Goal: Information Seeking & Learning: Find specific fact

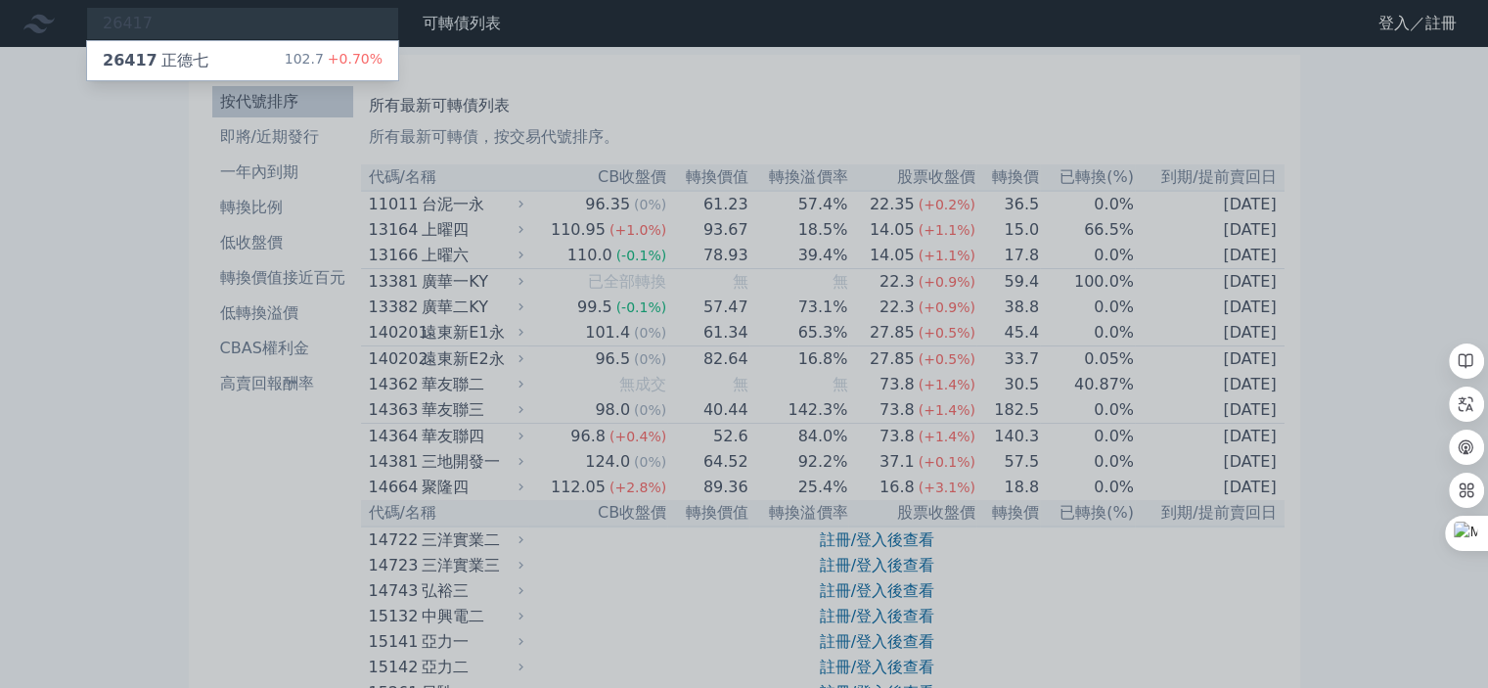
type input "26417"
click at [255, 62] on div "26417 正德七 102.7 +0.70%" at bounding box center [242, 60] width 311 height 39
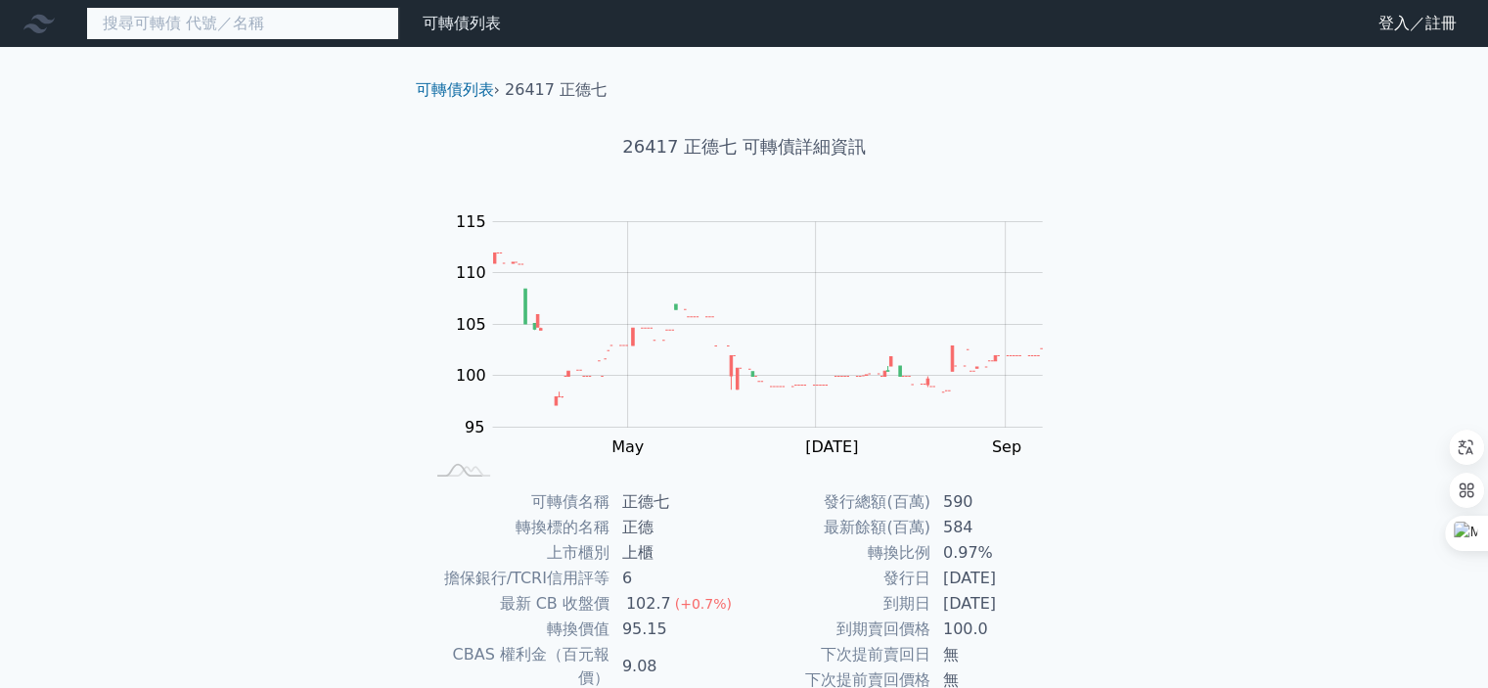
click at [297, 23] on input at bounding box center [242, 23] width 313 height 33
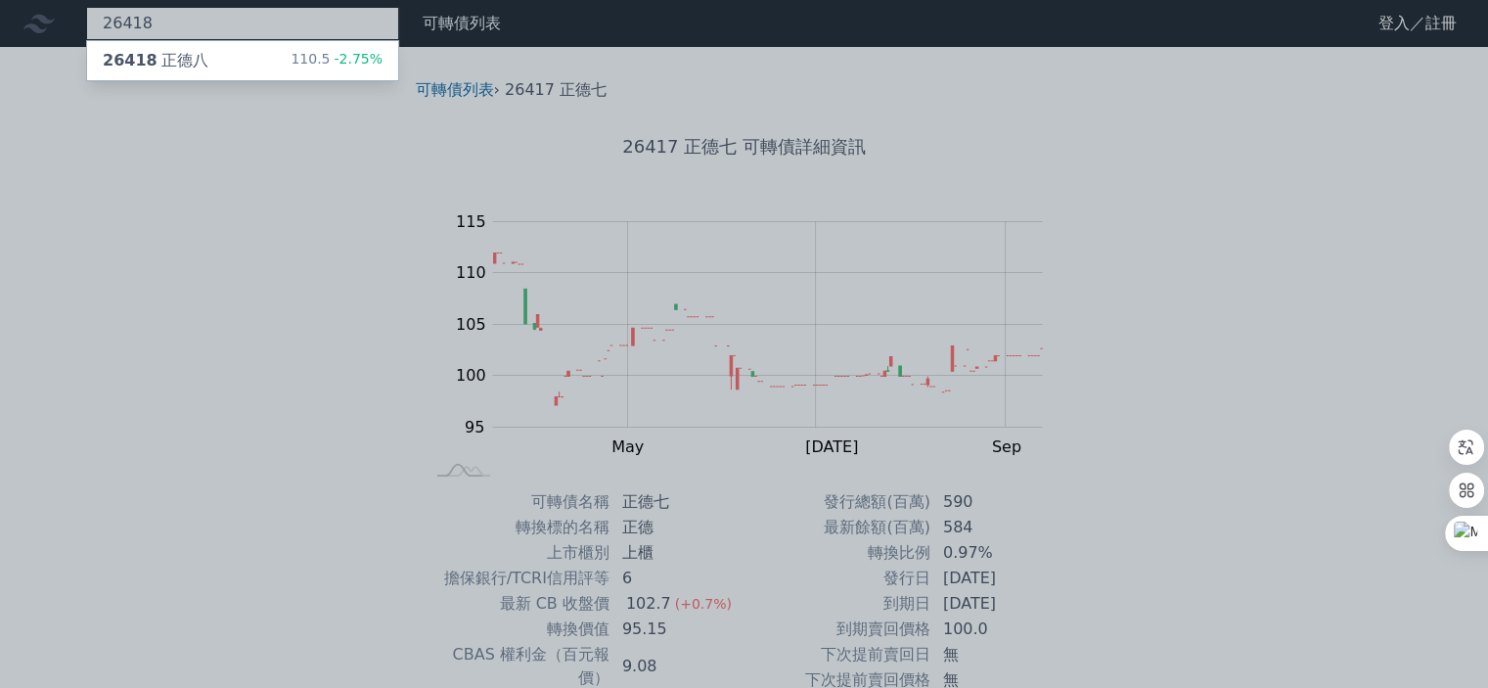
type input "26418"
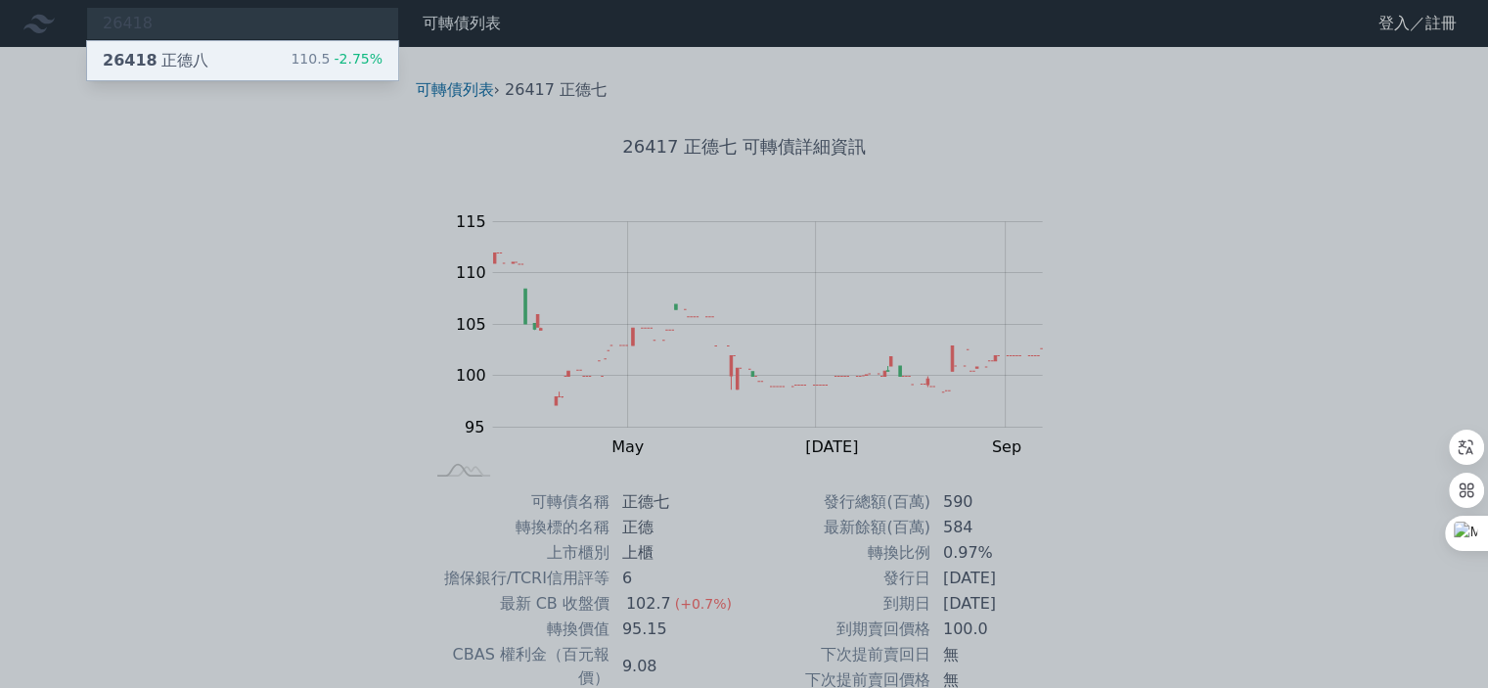
click at [196, 58] on div "26418 [PERSON_NAME]" at bounding box center [156, 60] width 106 height 23
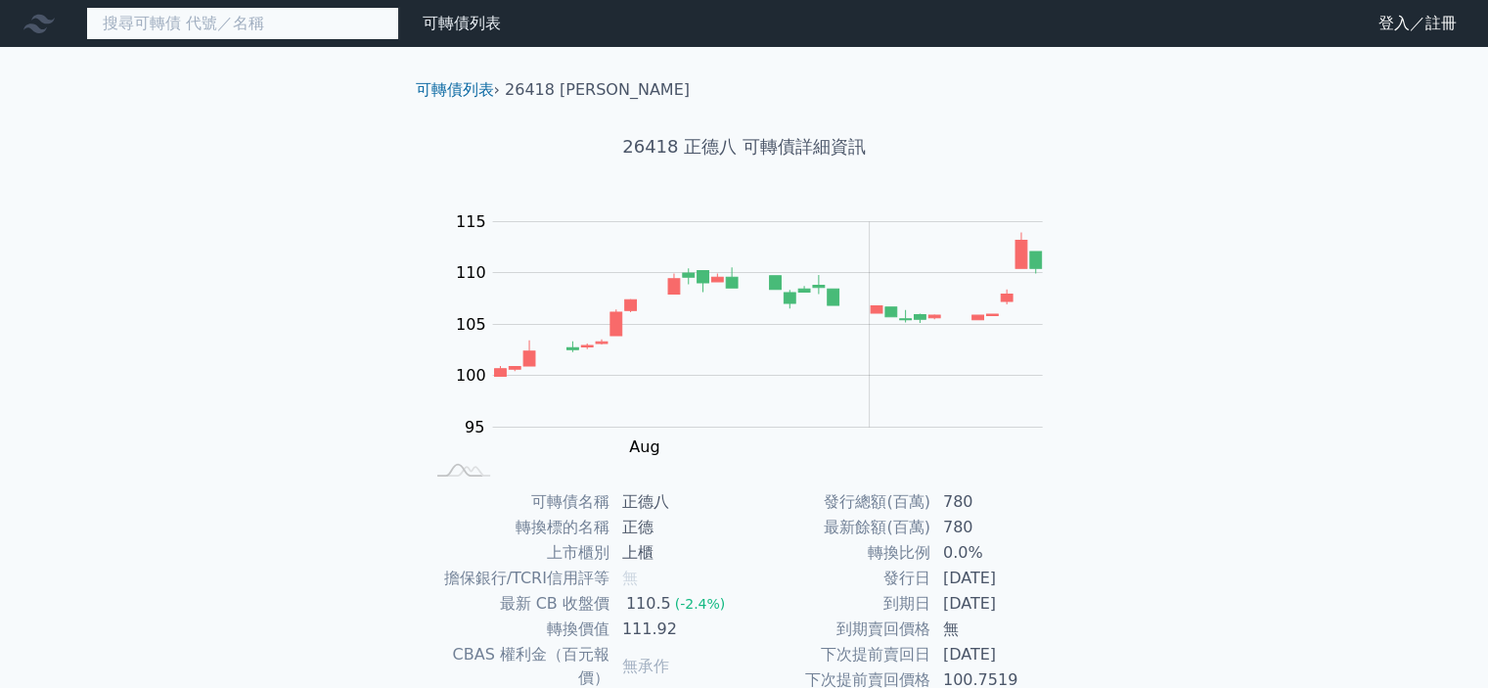
click at [252, 24] on input at bounding box center [242, 23] width 313 height 33
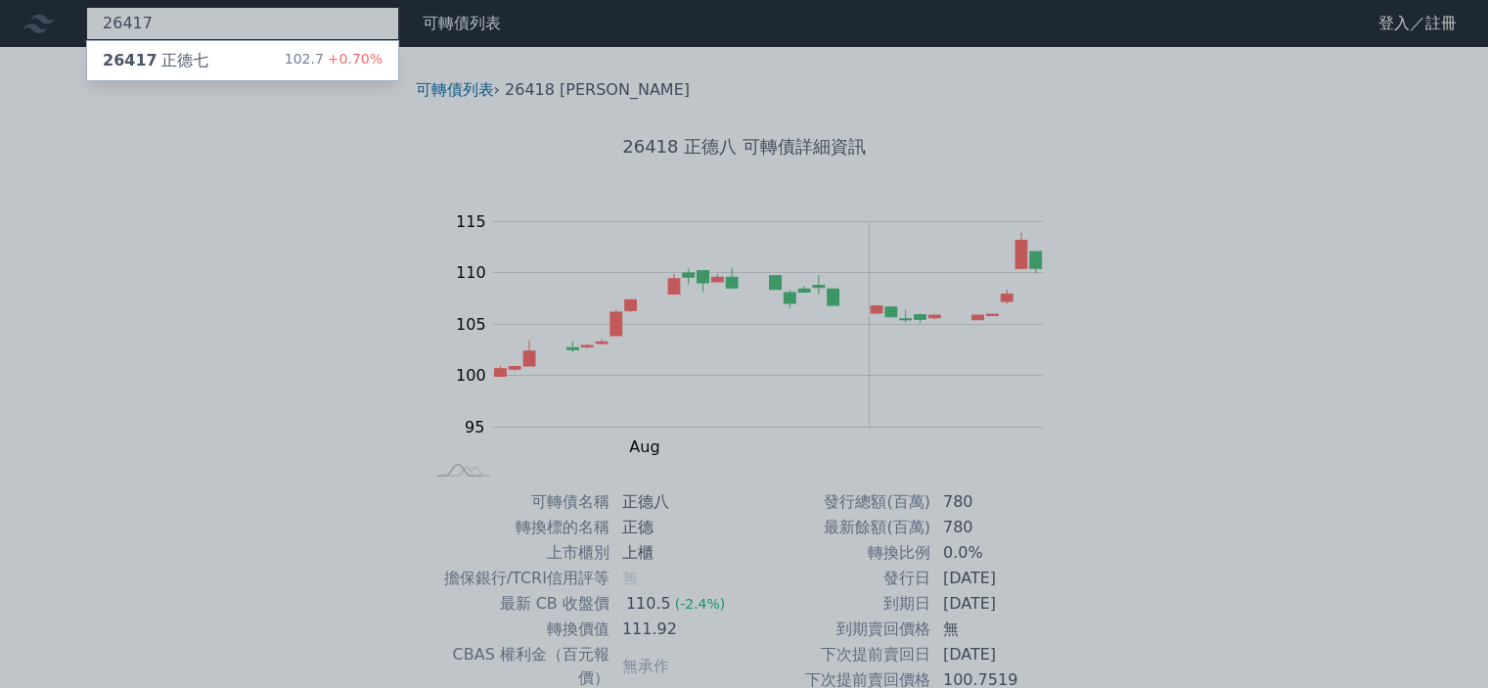
type input "26417"
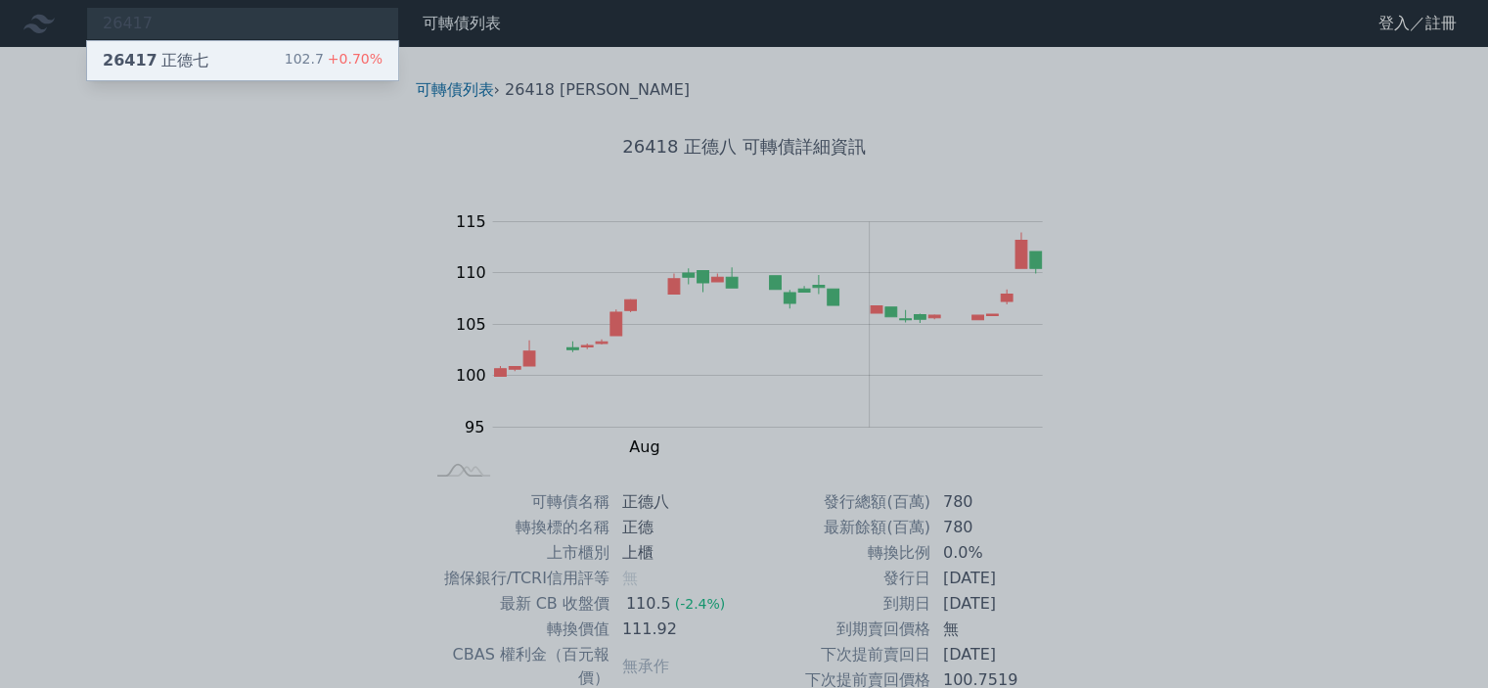
click at [199, 58] on div "26417 正德七" at bounding box center [156, 60] width 106 height 23
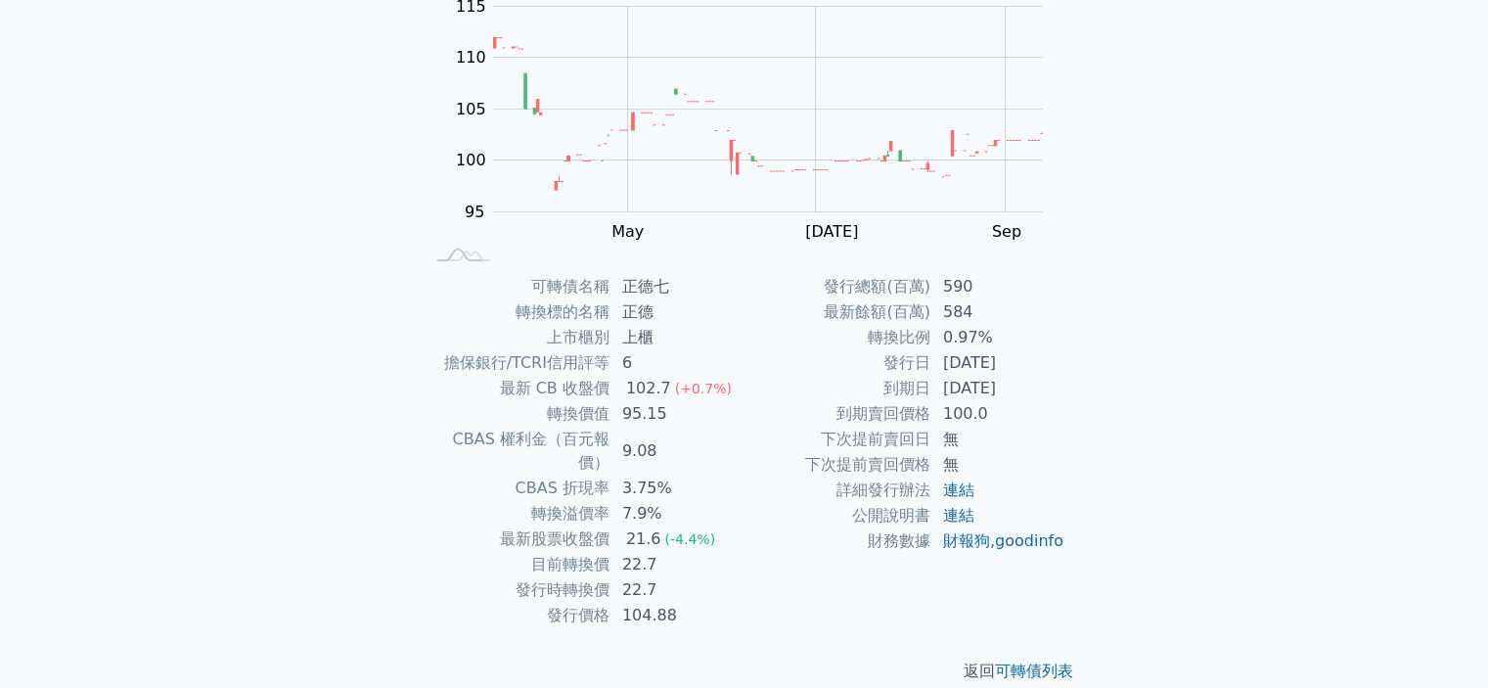
scroll to position [218, 0]
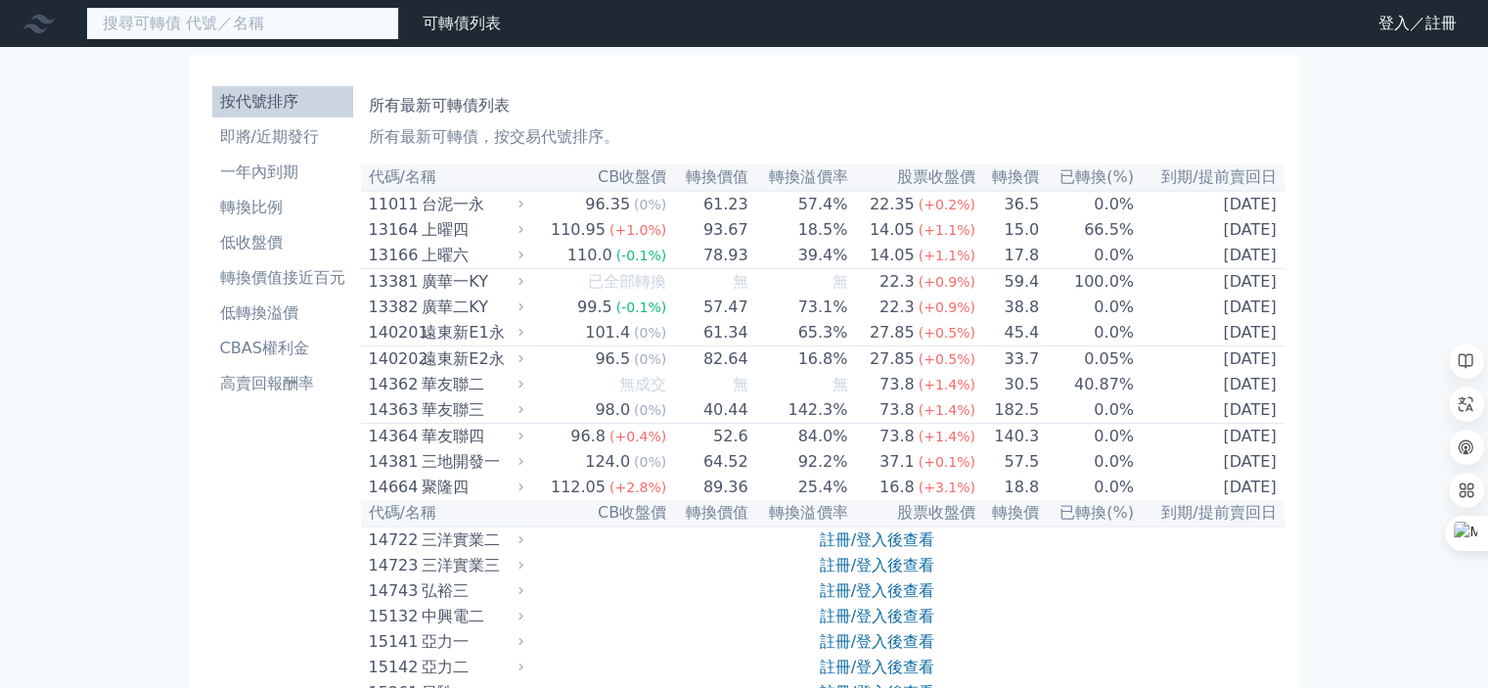
click at [222, 22] on input at bounding box center [242, 23] width 313 height 33
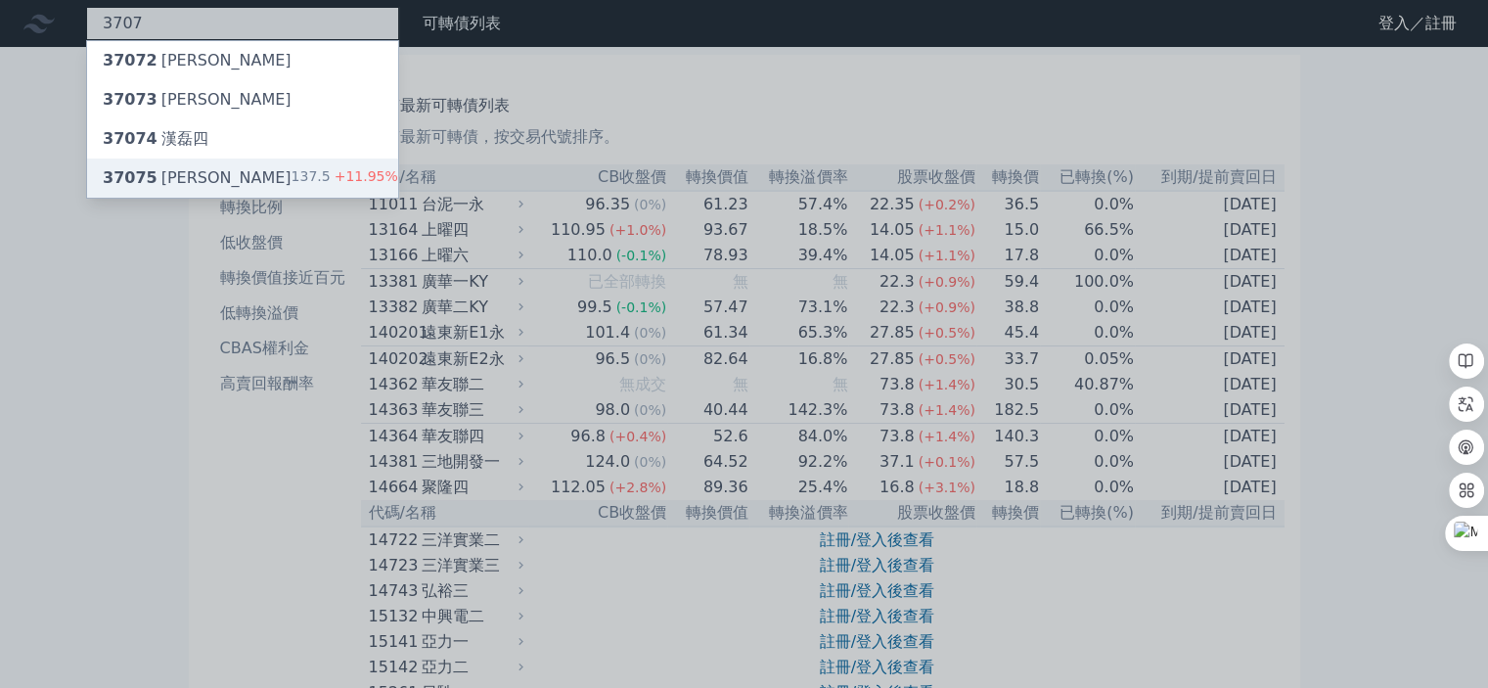
type input "3707"
click at [187, 182] on div "37075 [PERSON_NAME]" at bounding box center [197, 177] width 189 height 23
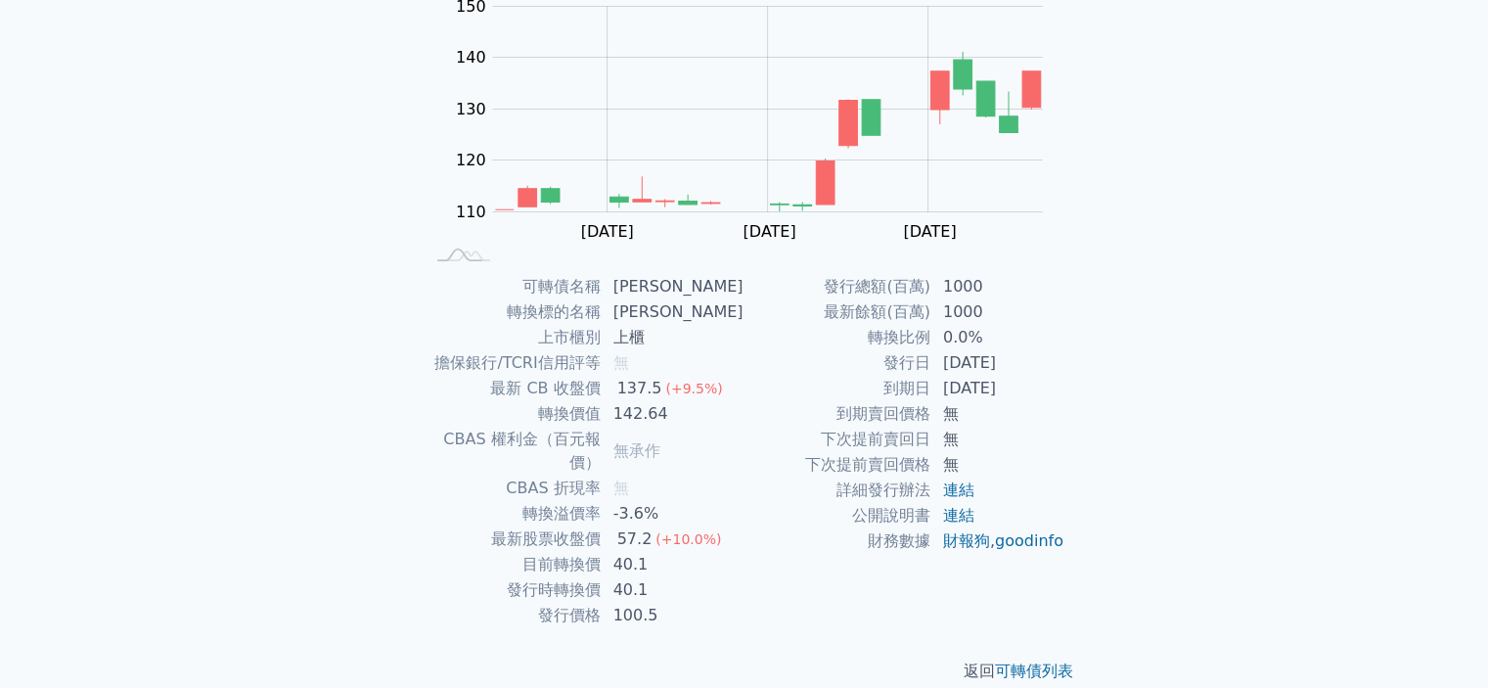
scroll to position [218, 0]
